Goal: Transaction & Acquisition: Download file/media

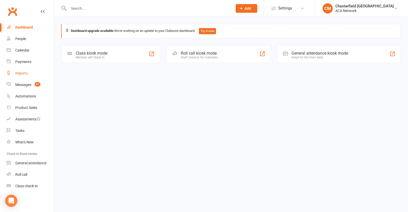
click at [28, 72] on div "Reports" at bounding box center [21, 73] width 12 height 4
select select "100"
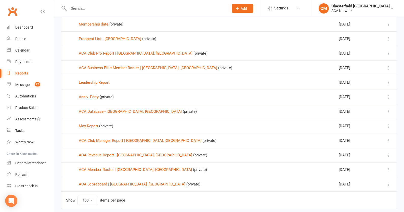
scroll to position [86, 0]
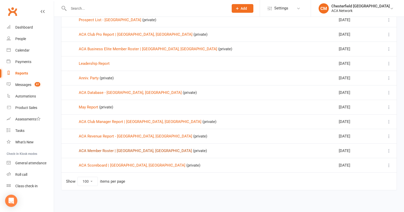
click at [100, 149] on link "ACA Member Roster | [GEOGRAPHIC_DATA], [GEOGRAPHIC_DATA]" at bounding box center [135, 150] width 113 height 5
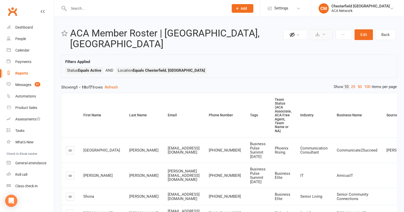
click at [324, 35] on icon at bounding box center [324, 34] width 4 height 4
click at [301, 47] on link "Export to CSV" at bounding box center [306, 47] width 54 height 10
